Goal: Task Accomplishment & Management: Complete application form

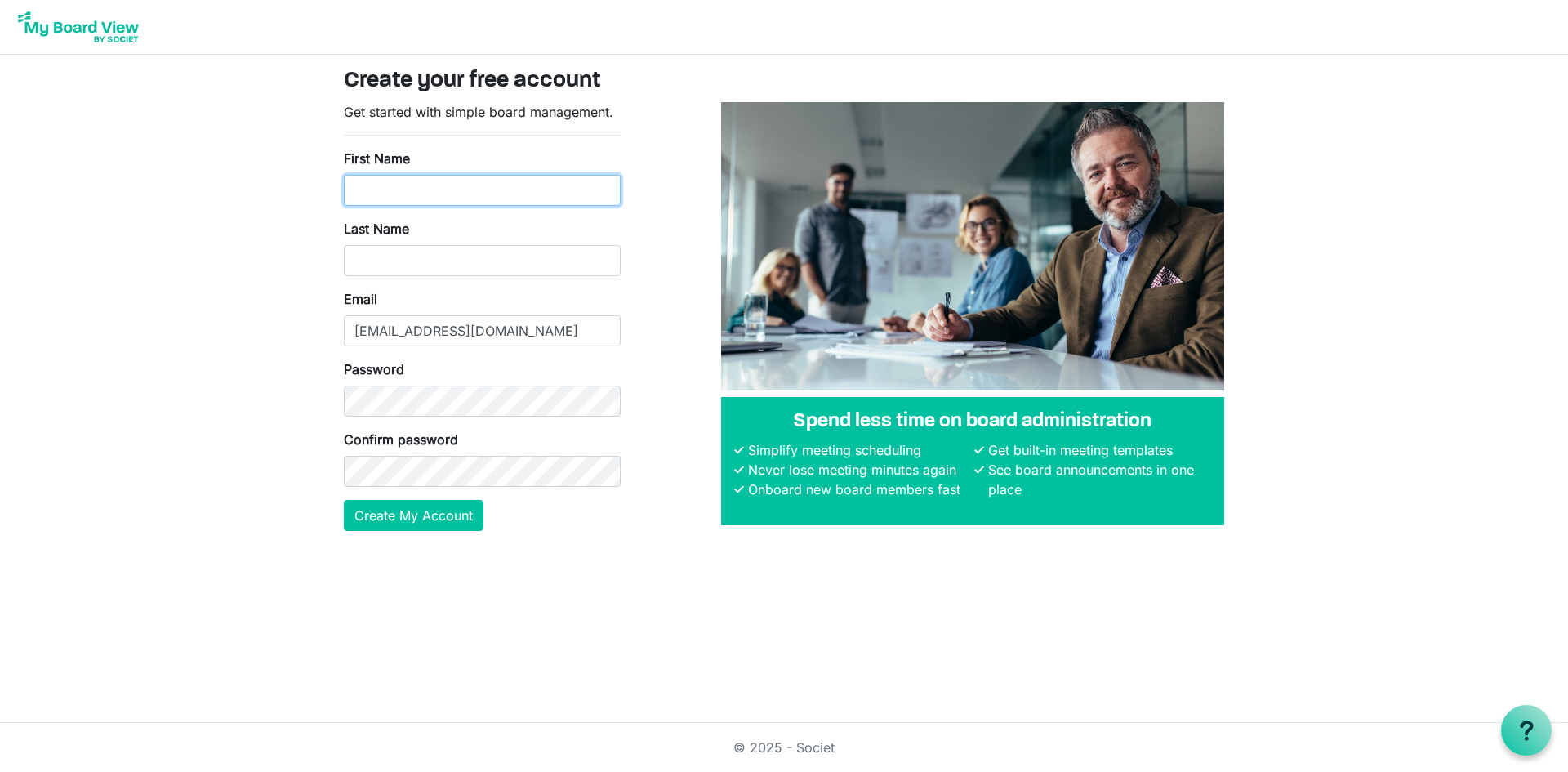
click at [359, 186] on input "First Name" at bounding box center [482, 190] width 277 height 31
type input "Terry"
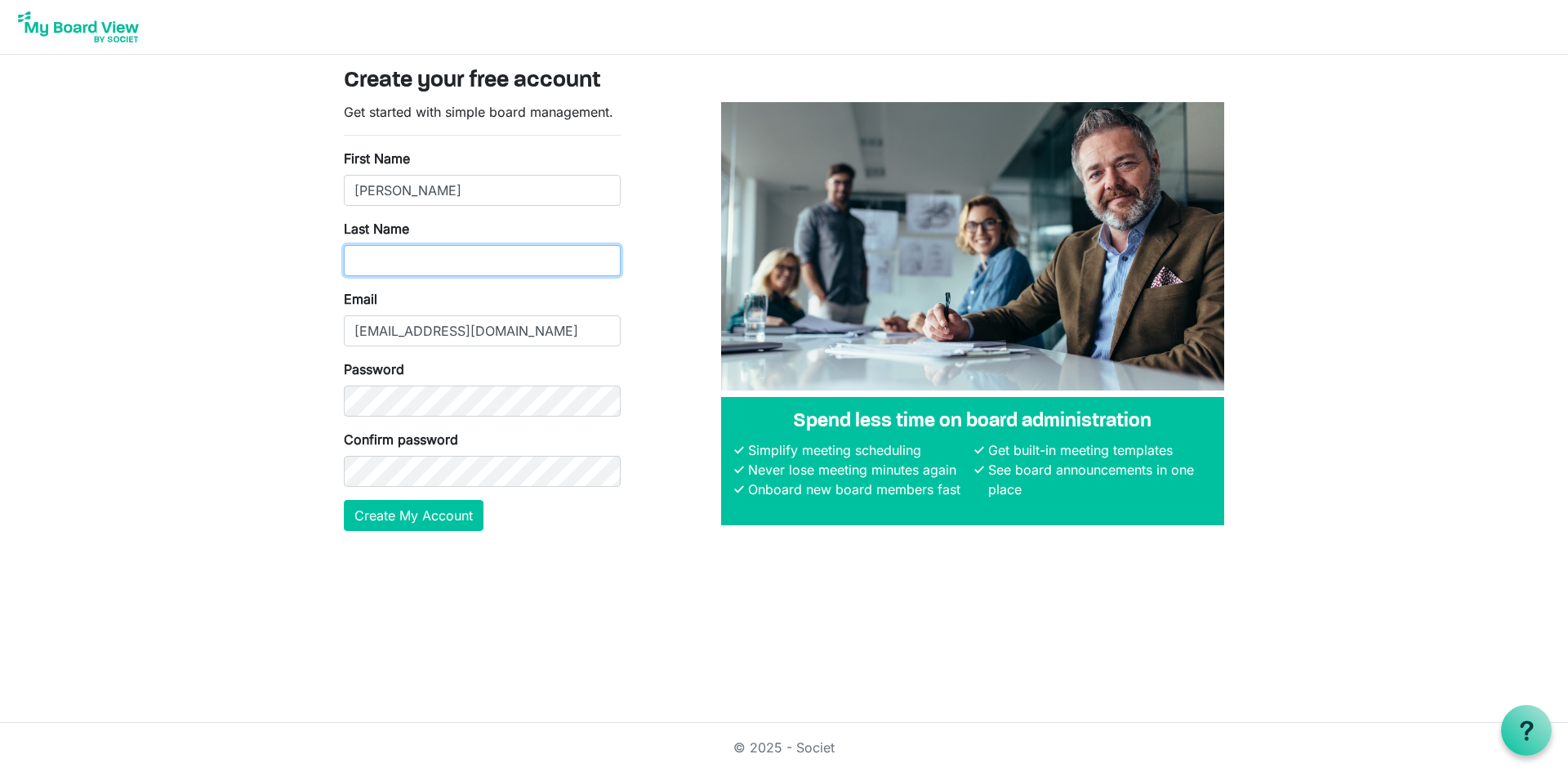
click at [361, 268] on input "Last Name" at bounding box center [482, 261] width 277 height 31
type input "Lebo"
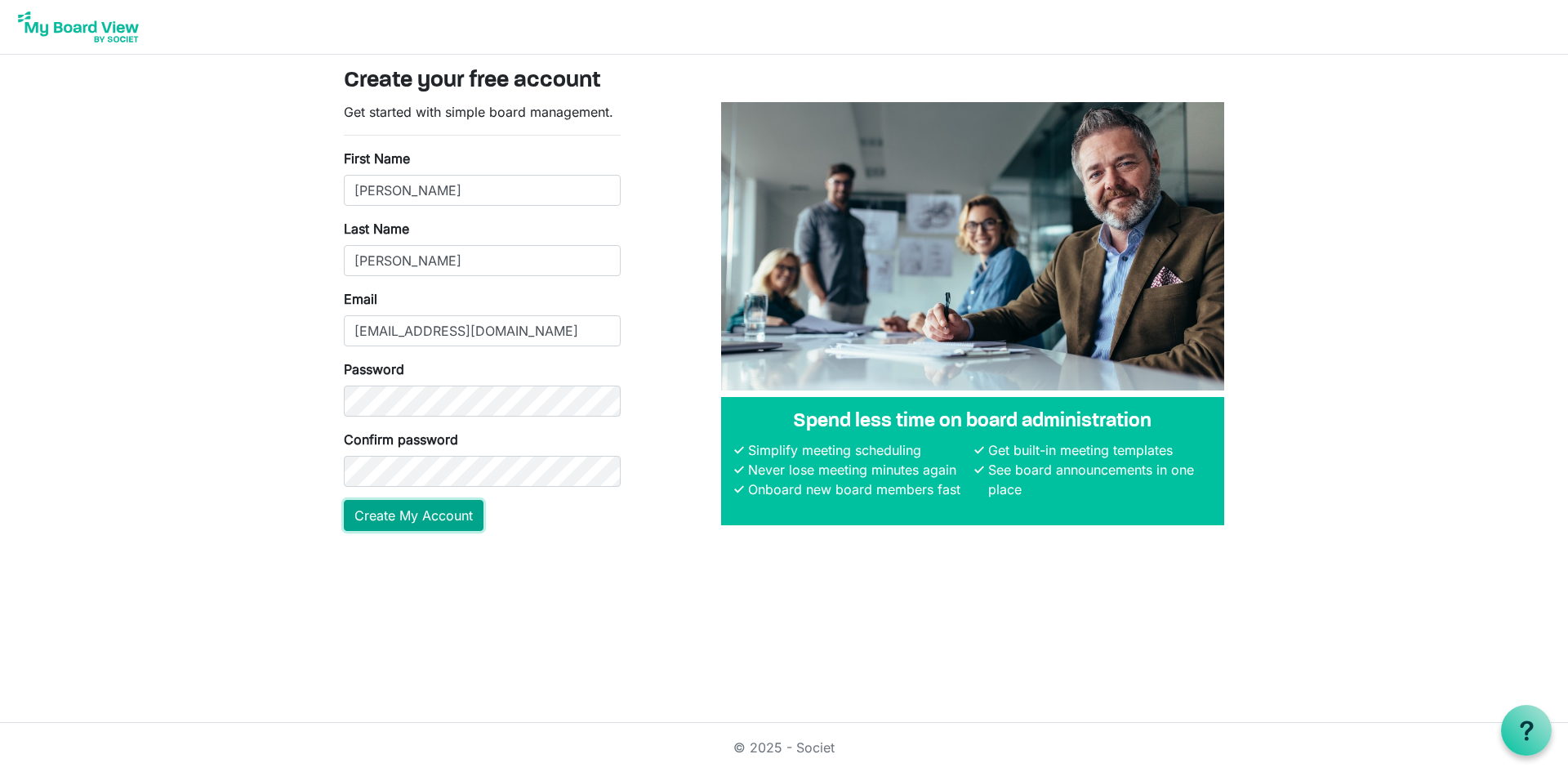
click at [385, 514] on button "Create My Account" at bounding box center [414, 515] width 140 height 31
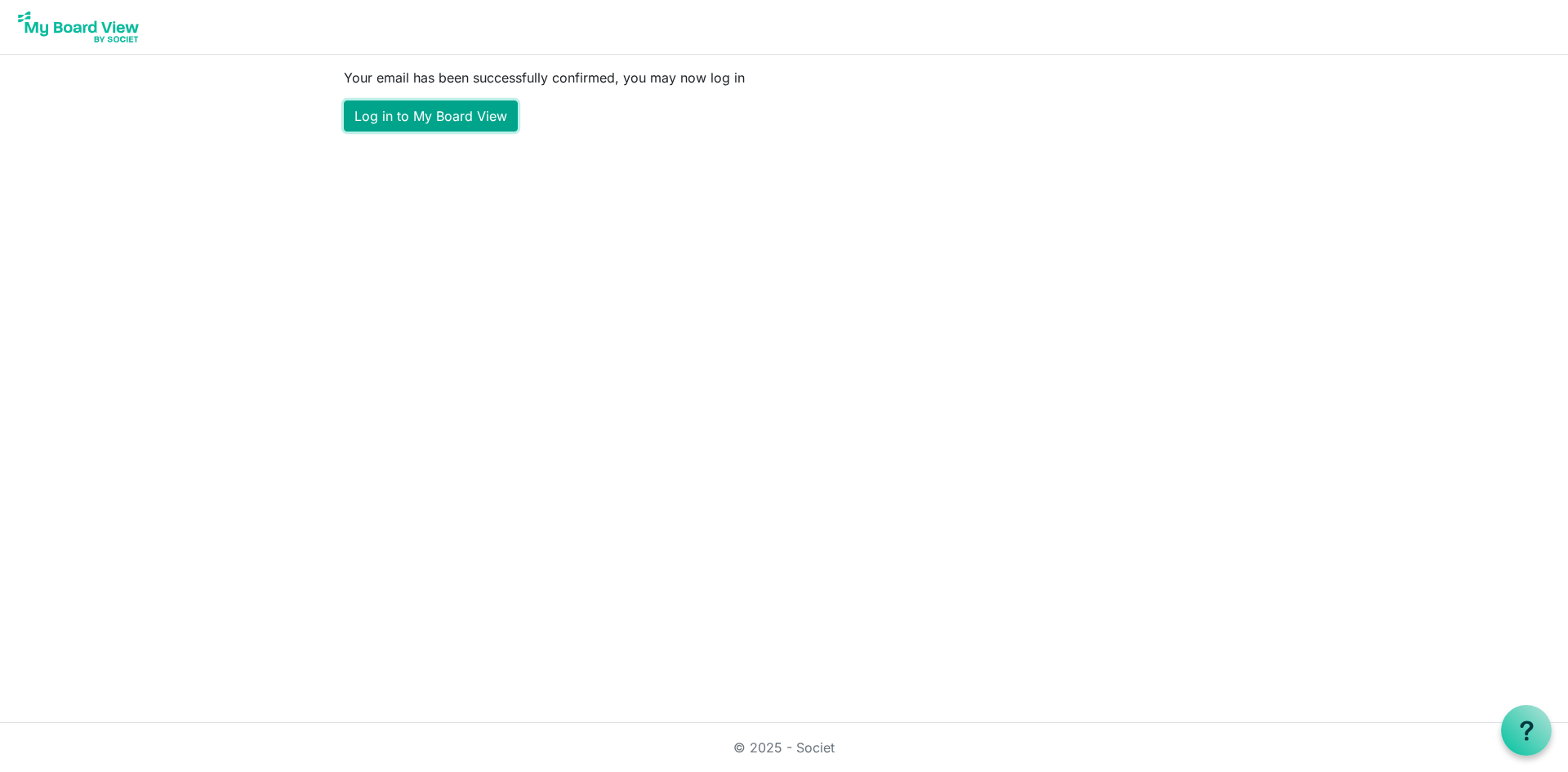
click at [444, 118] on link "Log in to My Board View" at bounding box center [431, 116] width 174 height 31
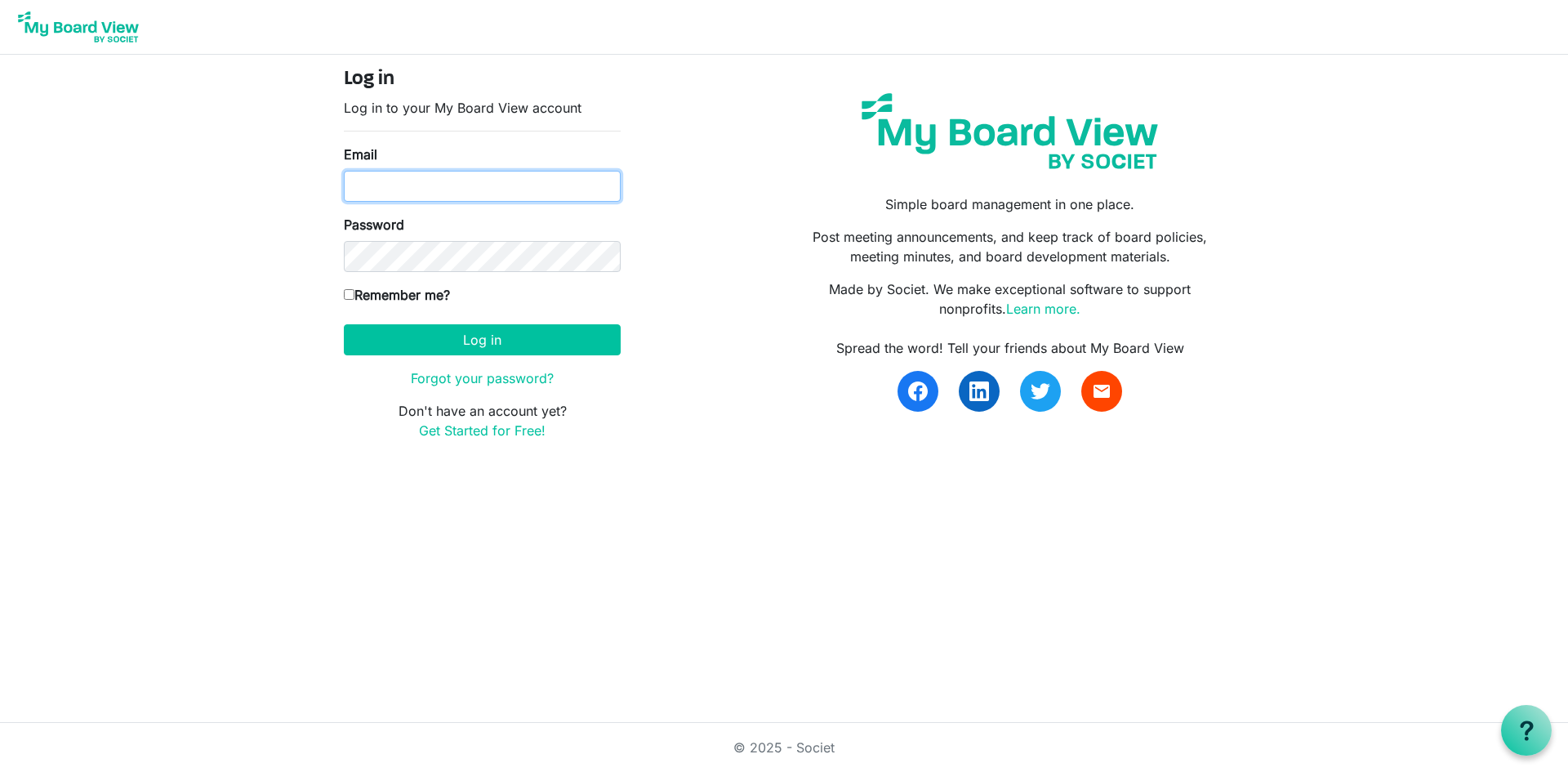
click at [364, 184] on input "Email" at bounding box center [482, 186] width 277 height 31
type input "terrylebo@outlook.com"
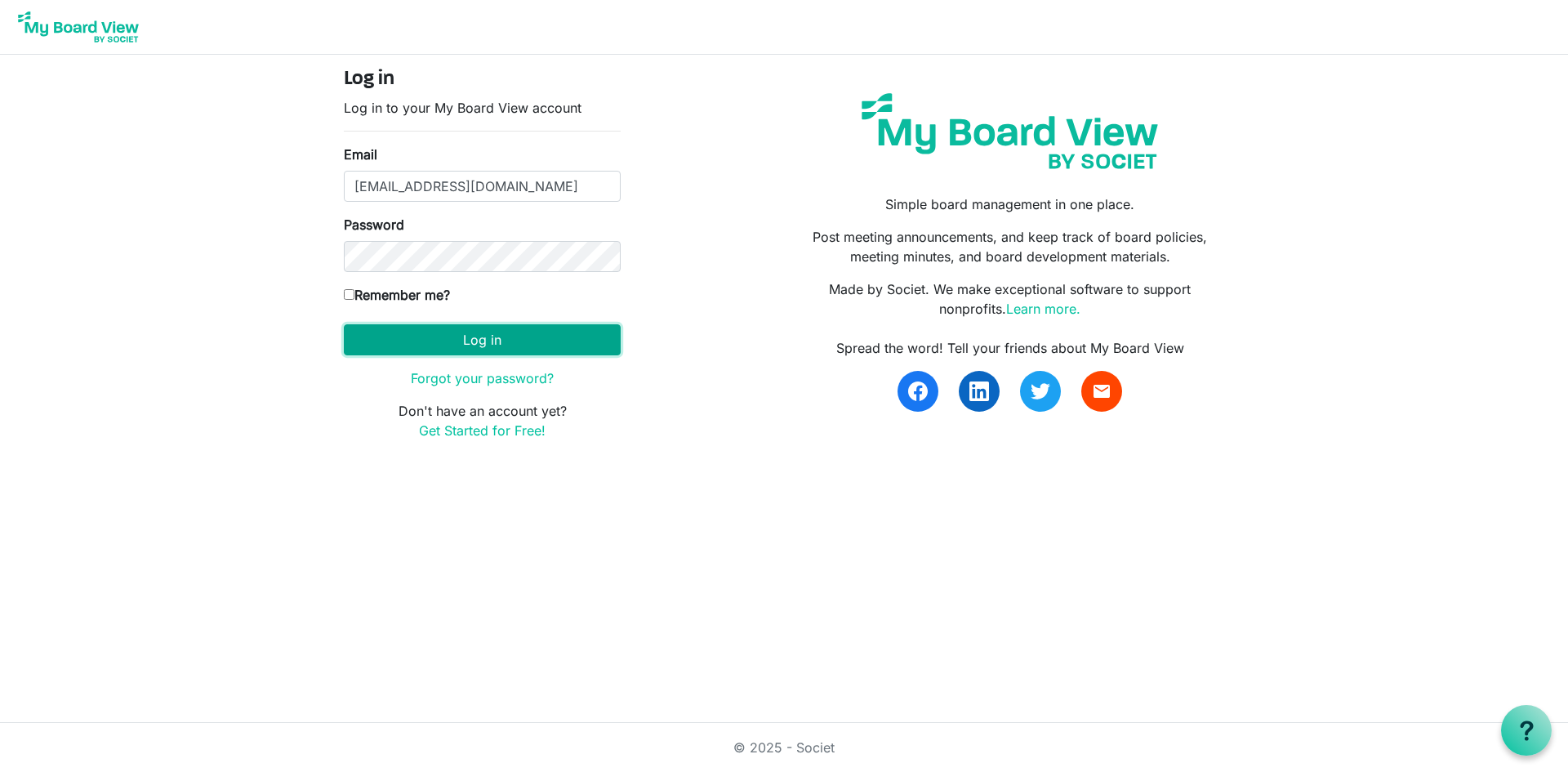
click at [471, 344] on button "Log in" at bounding box center [482, 339] width 277 height 31
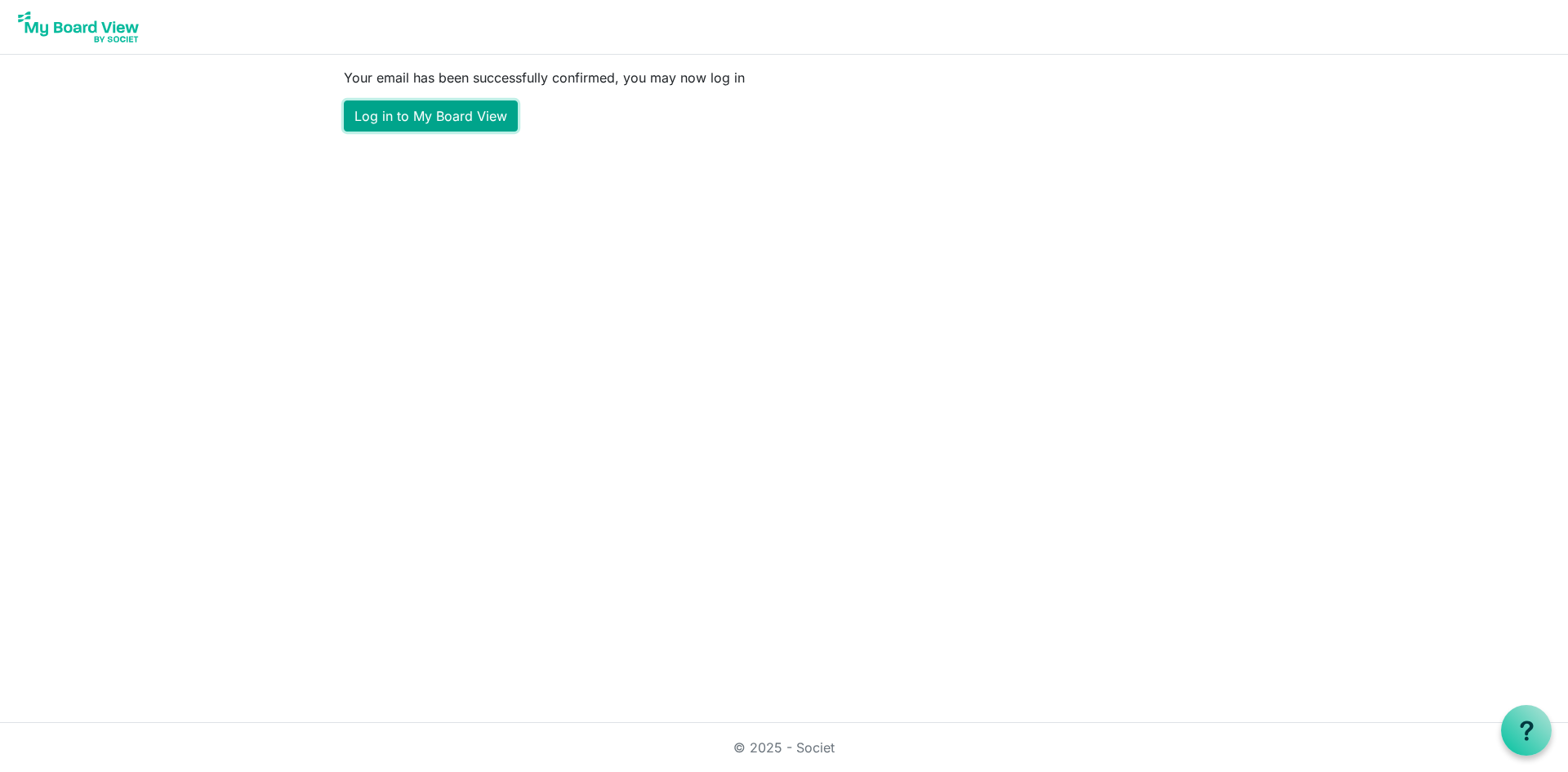
click at [425, 108] on link "Log in to My Board View" at bounding box center [431, 116] width 174 height 31
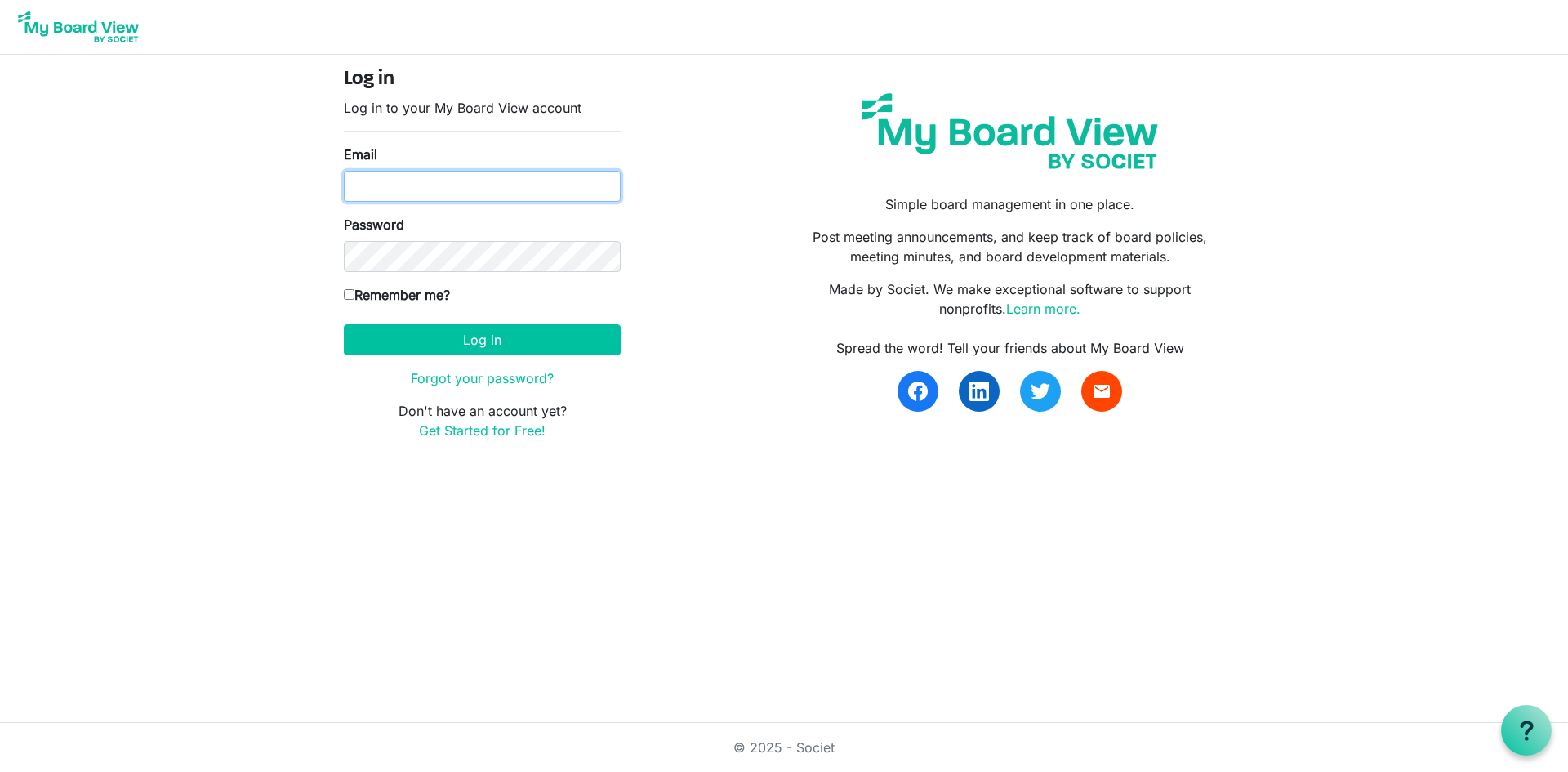
click at [356, 186] on input "Email" at bounding box center [482, 186] width 277 height 31
type input "[EMAIL_ADDRESS][DOMAIN_NAME]"
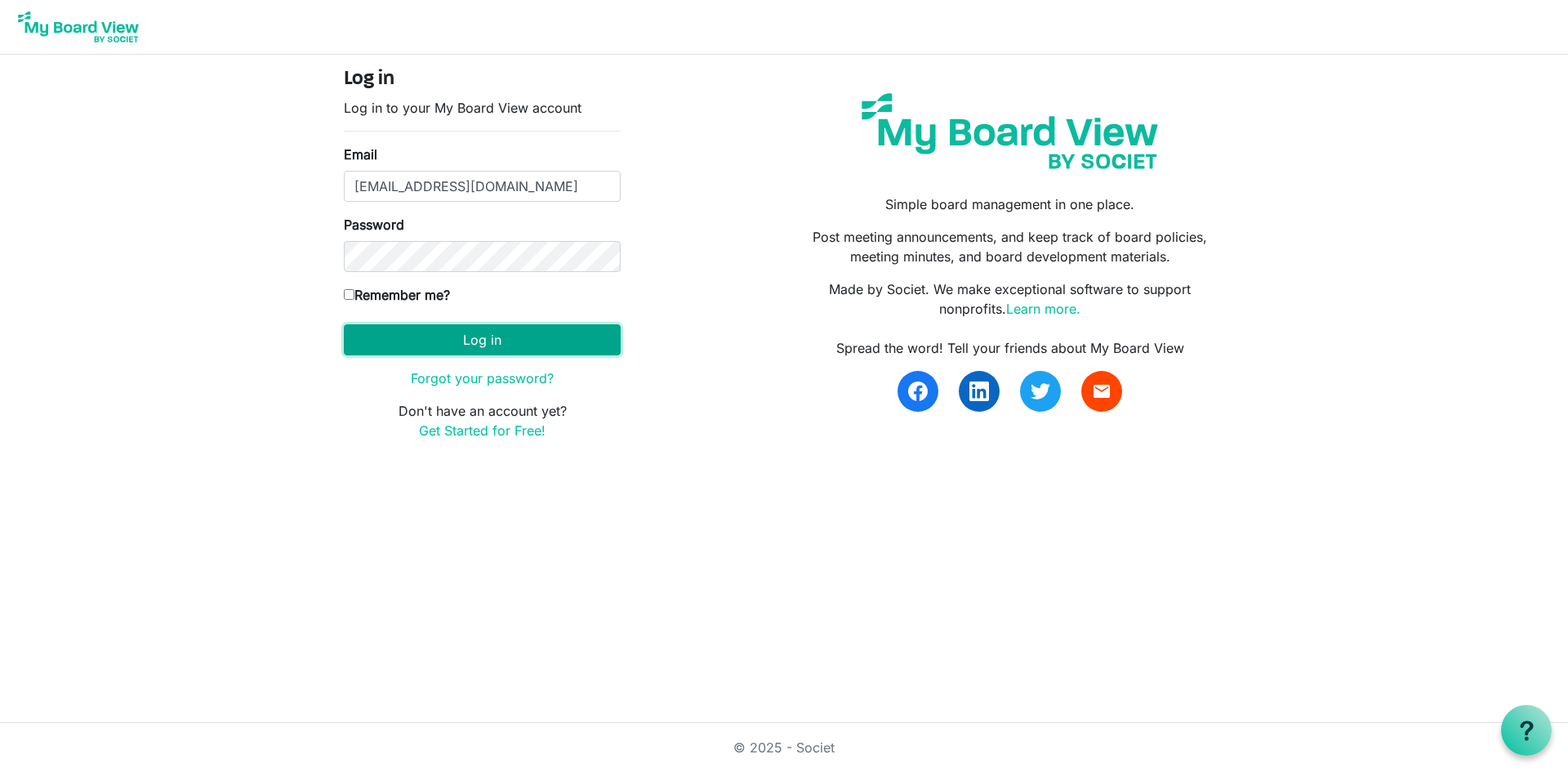
click at [481, 331] on button "Log in" at bounding box center [482, 339] width 277 height 31
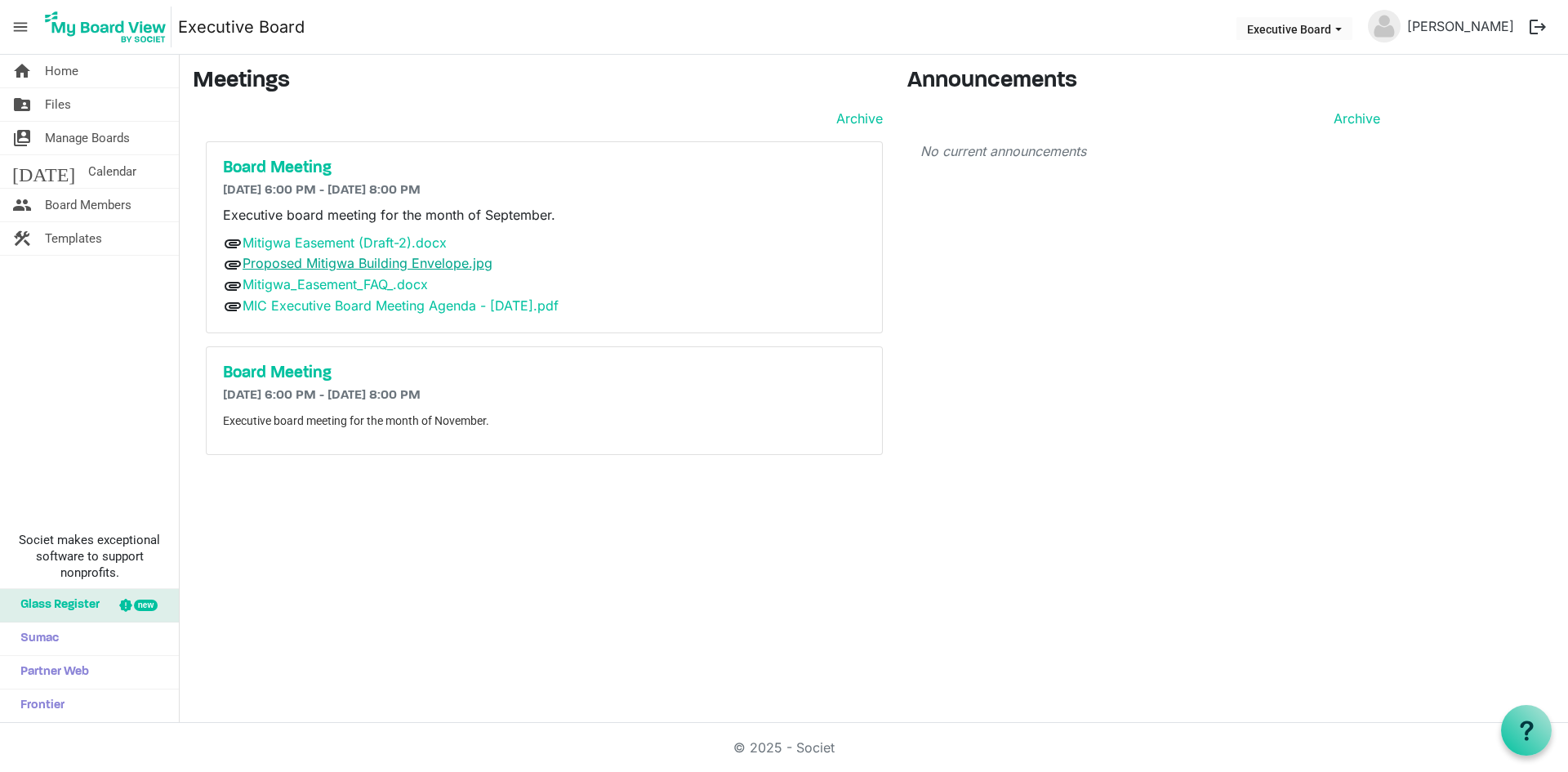
click at [327, 262] on link "Proposed Mitigwa Building Envelope.jpg" at bounding box center [367, 263] width 250 height 16
click at [314, 304] on link "MIC Executive Board Meeting Agenda - 9.17.2025.pdf" at bounding box center [400, 305] width 316 height 16
click at [298, 240] on link "Mitigwa Easement (Draft-2).docx" at bounding box center [345, 243] width 204 height 16
click at [322, 283] on link "Mitigwa_Easement_FAQ_.docx" at bounding box center [335, 284] width 185 height 16
